Goal: Task Accomplishment & Management: Manage account settings

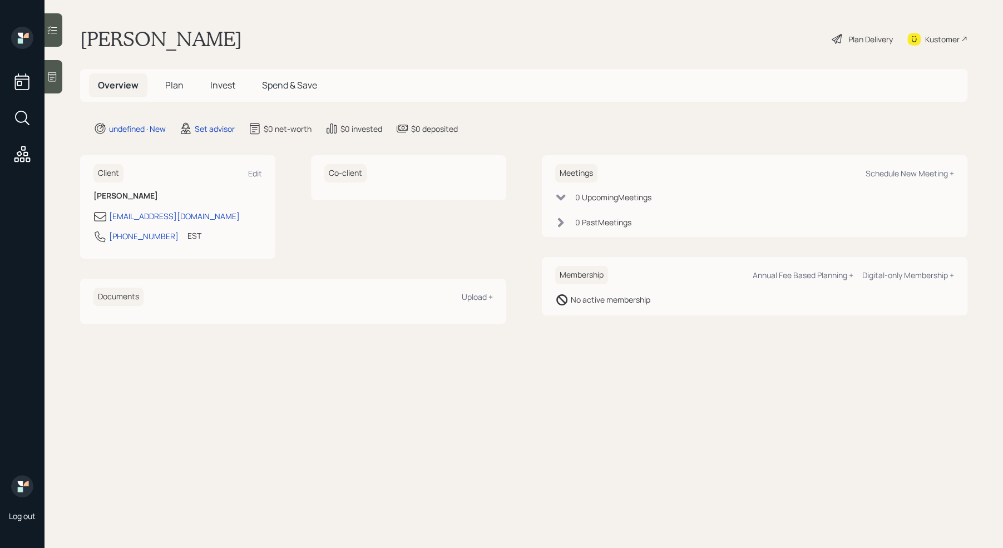
click at [55, 80] on icon at bounding box center [52, 76] width 11 height 11
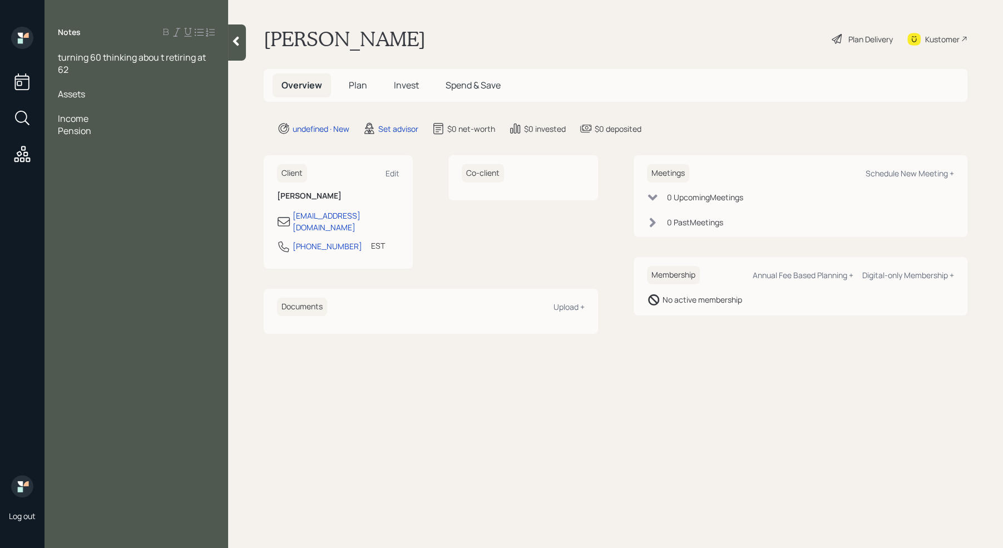
click at [65, 101] on div at bounding box center [136, 106] width 157 height 12
click at [99, 135] on div "Pension" at bounding box center [136, 131] width 157 height 12
click at [73, 76] on div at bounding box center [136, 82] width 157 height 12
click at [76, 82] on div at bounding box center [136, 82] width 157 height 12
click at [73, 89] on span "Assets" at bounding box center [71, 94] width 27 height 12
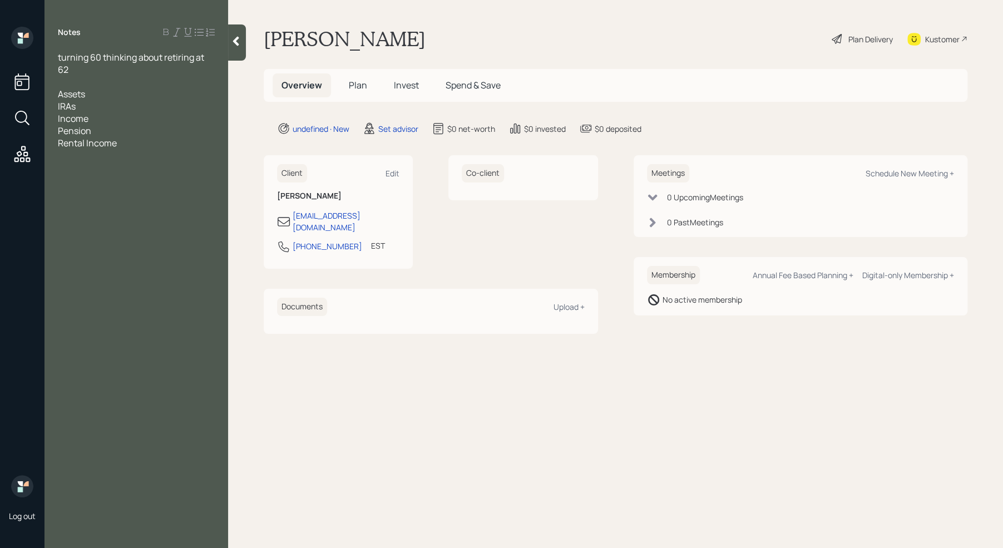
click at [103, 103] on div "IRAs" at bounding box center [136, 106] width 157 height 12
click at [102, 95] on div "Assets" at bounding box center [136, 94] width 157 height 12
click at [93, 104] on div "IRAs" at bounding box center [136, 106] width 157 height 12
click at [60, 105] on span "IRA" at bounding box center [64, 106] width 13 height 12
click at [141, 108] on div "Traditioanal IRA" at bounding box center [136, 106] width 157 height 12
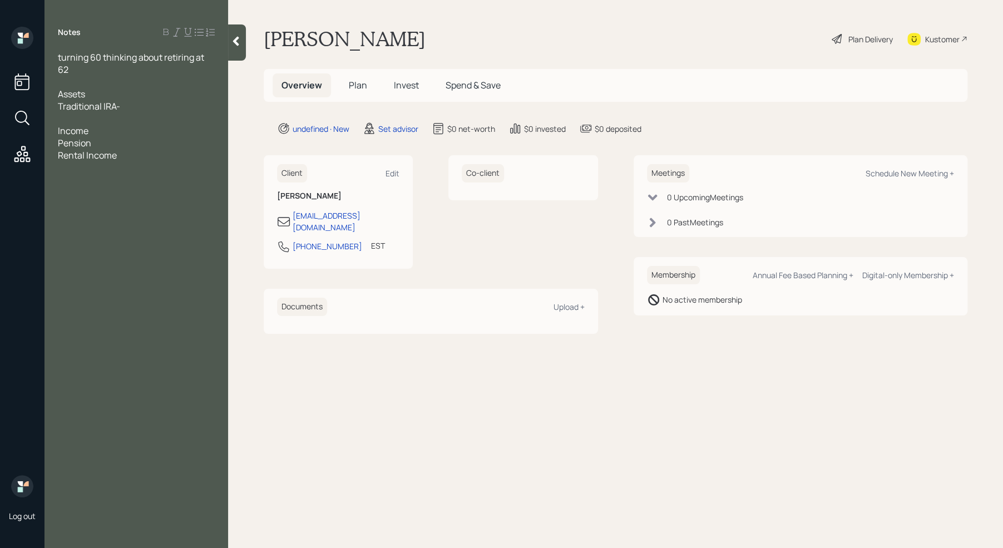
click at [139, 102] on div "Traditional IRA-" at bounding box center [136, 106] width 157 height 12
click at [129, 120] on div "[PERSON_NAME]-" at bounding box center [136, 118] width 157 height 12
click at [122, 119] on div "[PERSON_NAME]-" at bounding box center [136, 118] width 157 height 12
click at [130, 155] on div "fliping a house" at bounding box center [136, 155] width 157 height 12
click at [131, 154] on div "flipping a house" at bounding box center [136, 155] width 157 height 12
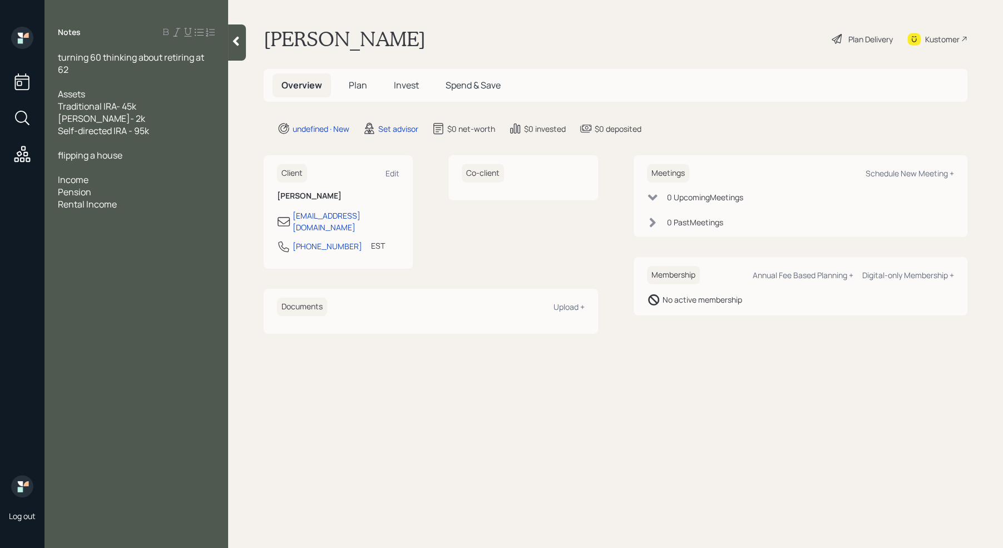
click at [164, 133] on div "Self-directed IRA - 95k" at bounding box center [136, 131] width 157 height 12
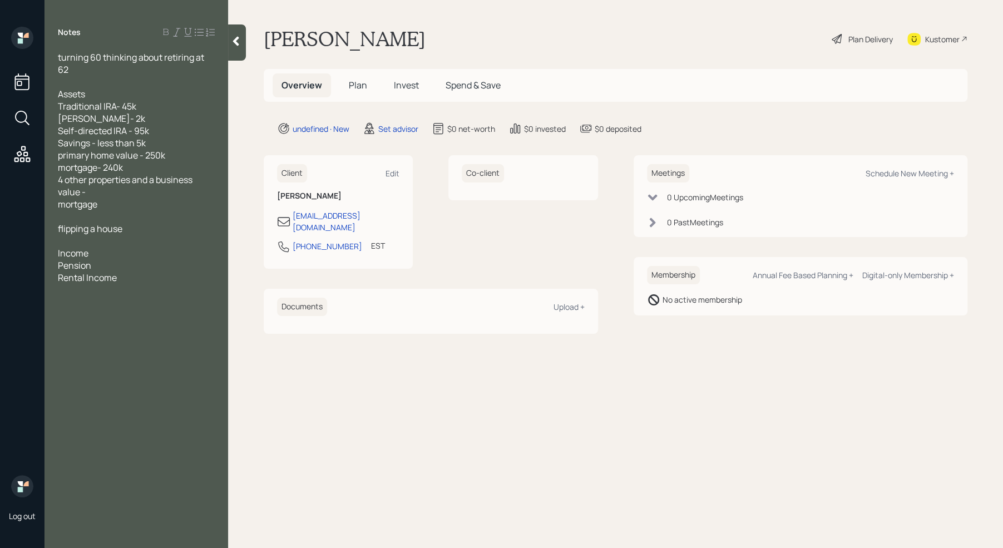
click at [103, 190] on div "value -" at bounding box center [136, 192] width 157 height 12
click at [133, 184] on span "4 other properties and a business" at bounding box center [125, 180] width 135 height 12
click at [86, 191] on span "and a business" at bounding box center [88, 192] width 61 height 12
click at [145, 183] on div "4 other properties" at bounding box center [136, 180] width 157 height 12
click at [109, 215] on div "mortgage" at bounding box center [136, 216] width 157 height 12
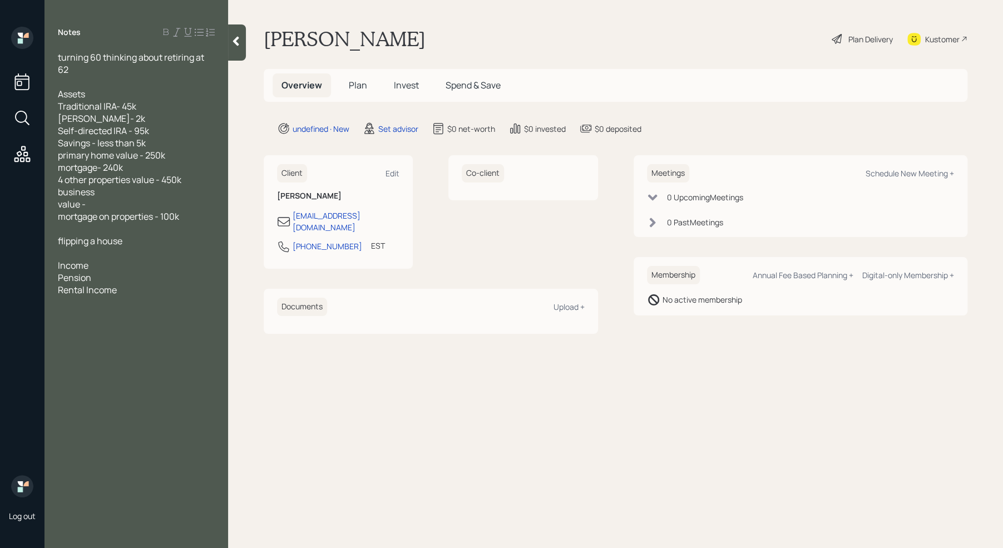
click at [61, 190] on span "business" at bounding box center [76, 192] width 37 height 12
click at [111, 196] on div "business" at bounding box center [136, 192] width 157 height 12
click at [88, 208] on div "value -" at bounding box center [136, 204] width 157 height 12
click at [132, 230] on div "flipping a house" at bounding box center [136, 229] width 157 height 12
click at [100, 254] on div "Income" at bounding box center [136, 253] width 157 height 12
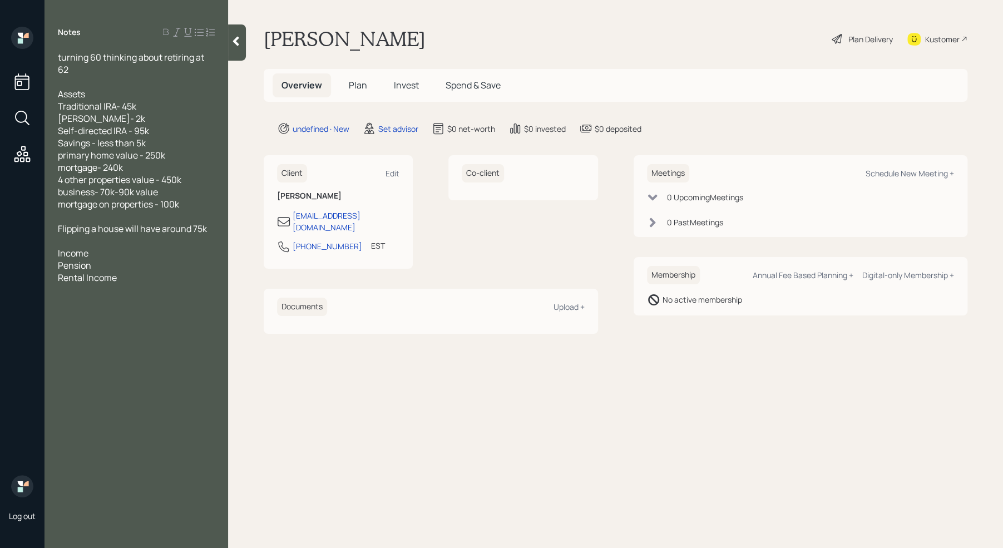
click at [103, 268] on div "Pension" at bounding box center [136, 265] width 157 height 12
click at [153, 276] on div "Pension - 1300 a month, will also receive 75k" at bounding box center [136, 271] width 157 height 24
click at [129, 304] on div "Rental Income -" at bounding box center [136, 302] width 157 height 12
click at [129, 312] on div "Rental Income" at bounding box center [136, 314] width 157 height 12
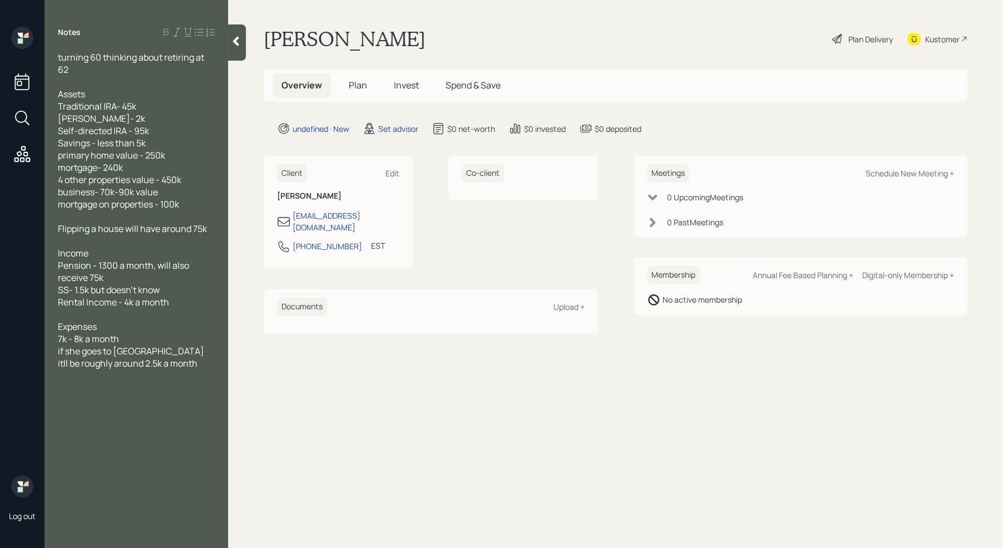
click at [156, 367] on div "if she goes to [GEOGRAPHIC_DATA] itll be roughly around 2.5k a month" at bounding box center [136, 357] width 157 height 24
click at [61, 384] on span "HELOC- 60k" at bounding box center [83, 388] width 50 height 12
click at [61, 377] on div at bounding box center [136, 375] width 157 height 12
click at [119, 402] on div "HELOC- 60k" at bounding box center [136, 400] width 157 height 12
click at [136, 440] on div "make funds lasts" at bounding box center [136, 437] width 157 height 12
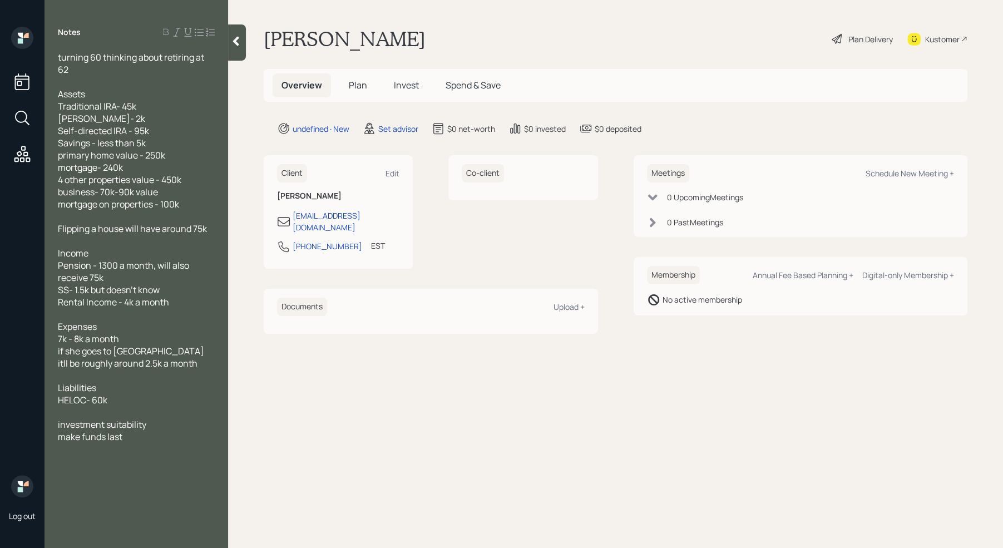
click at [142, 440] on div "make funds last" at bounding box center [136, 437] width 157 height 12
click at [925, 171] on div "Schedule New Meeting +" at bounding box center [910, 173] width 88 height 11
select select "round-[PERSON_NAME]"
click at [233, 41] on icon at bounding box center [235, 41] width 11 height 11
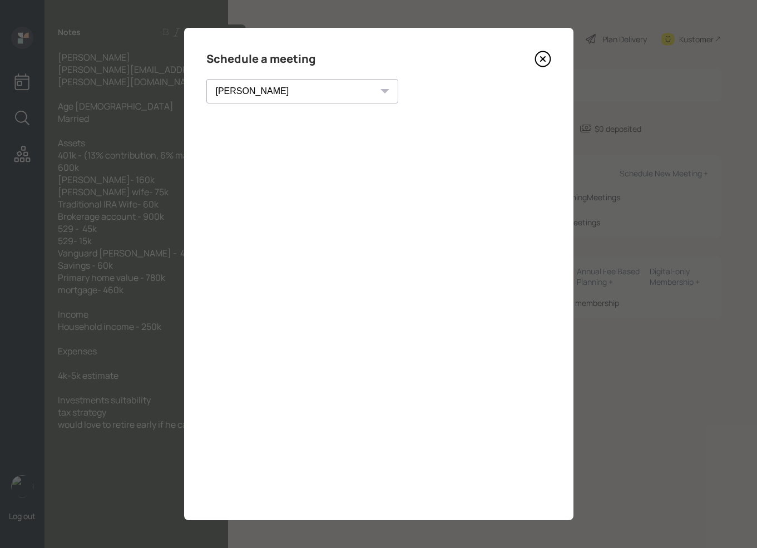
select select "round-[PERSON_NAME]"
